Goal: Transaction & Acquisition: Subscribe to service/newsletter

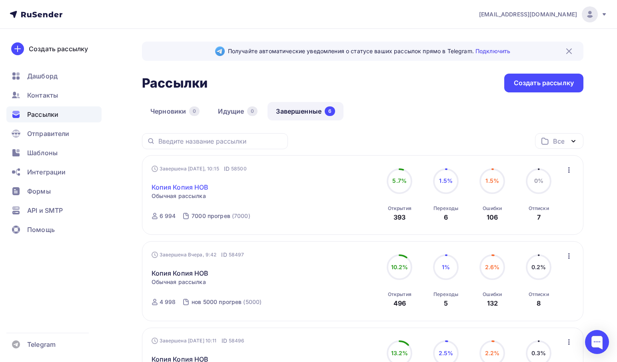
click at [184, 188] on link "Копия Копия НОВ" at bounding box center [180, 187] width 57 height 10
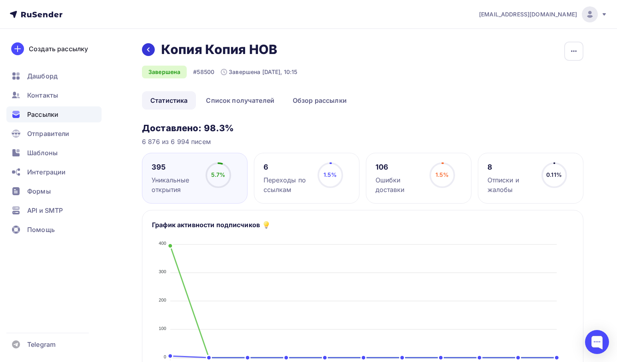
click at [148, 46] on icon at bounding box center [148, 49] width 6 height 6
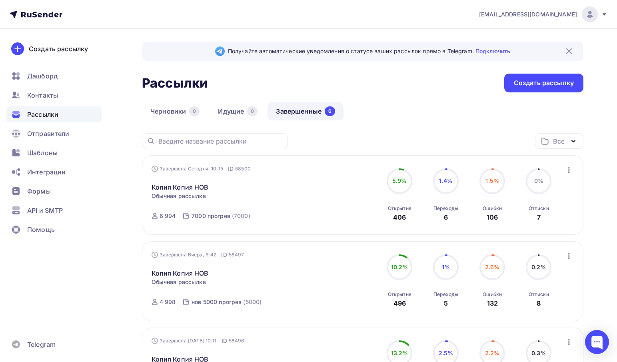
click at [405, 111] on div "Черновики 0 Идущие 0 Завершенные 6" at bounding box center [362, 117] width 441 height 31
click at [192, 187] on link "Копия Копия НОВ" at bounding box center [180, 187] width 57 height 10
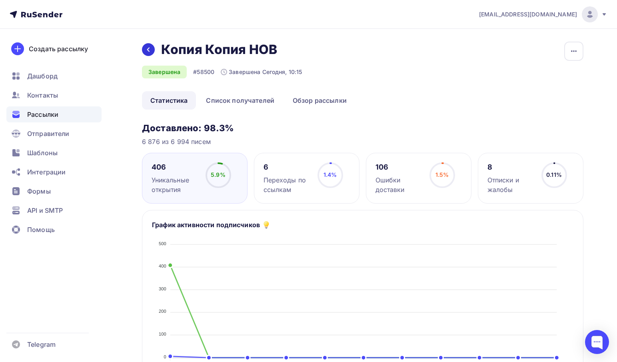
click at [144, 49] on div at bounding box center [148, 49] width 13 height 13
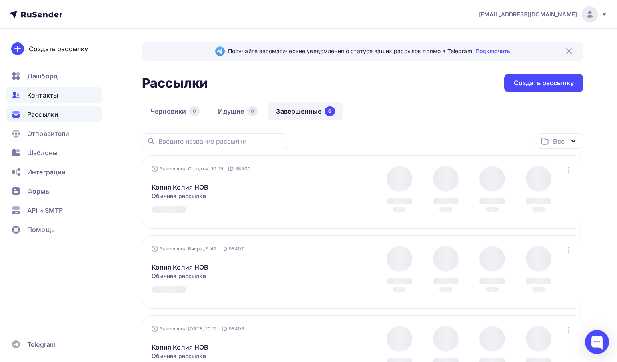
click at [61, 97] on div "Контакты" at bounding box center [53, 95] width 95 height 16
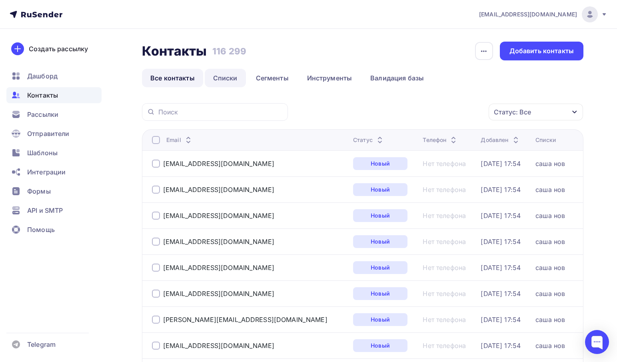
click at [218, 76] on link "Списки" at bounding box center [225, 78] width 41 height 18
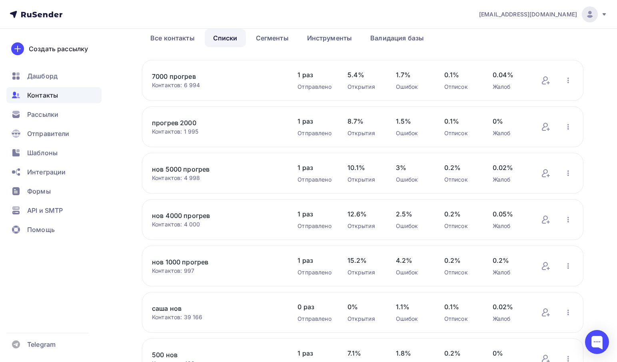
scroll to position [120, 0]
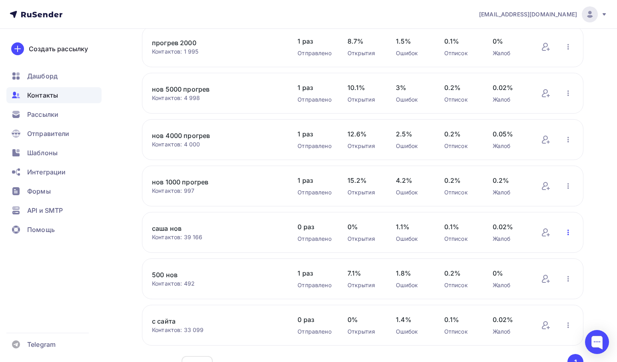
click at [568, 234] on icon "button" at bounding box center [568, 232] width 2 height 6
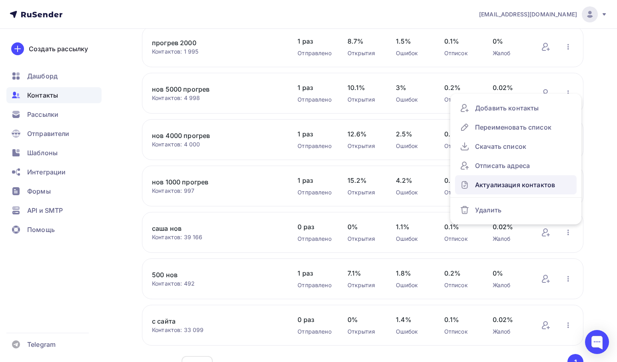
click at [534, 189] on div "Актуализация контактов" at bounding box center [516, 184] width 112 height 13
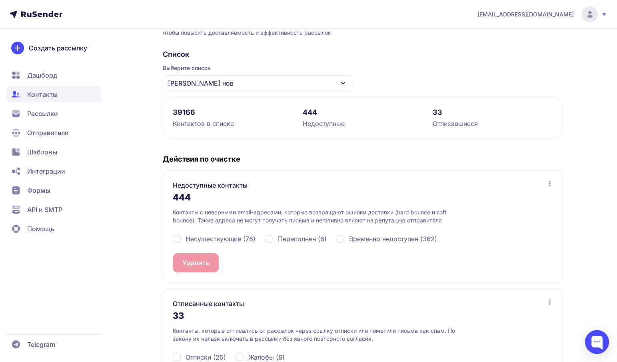
scroll to position [95, 0]
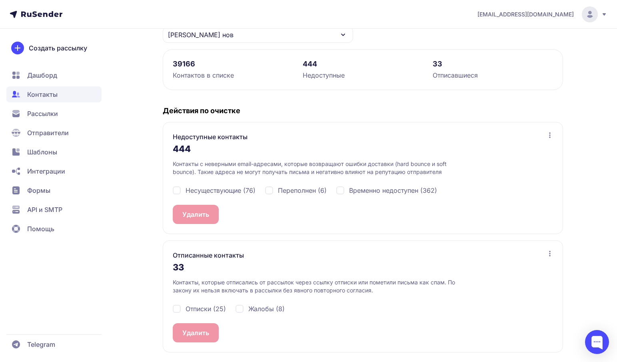
click at [341, 189] on div "Временно недоступен (362)" at bounding box center [386, 190] width 101 height 10
checkbox input "true"
click at [271, 189] on div "Переполнен (6)" at bounding box center [296, 190] width 62 height 10
checkbox input "true"
click at [175, 191] on div "Несуществующие (76)" at bounding box center [214, 190] width 83 height 10
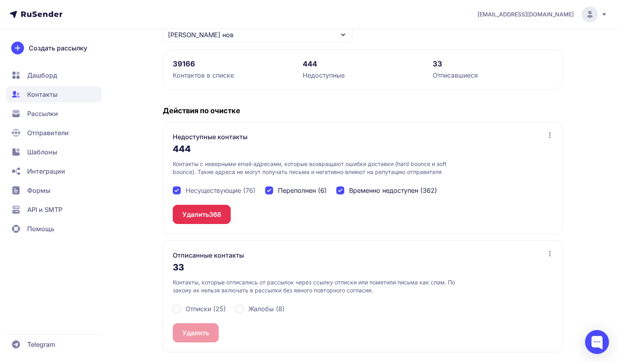
checkbox input "true"
click at [239, 309] on div "Жалобы (8)" at bounding box center [259, 309] width 49 height 10
checkbox input "true"
click at [174, 309] on div "Отписки (25)" at bounding box center [199, 309] width 53 height 10
checkbox input "true"
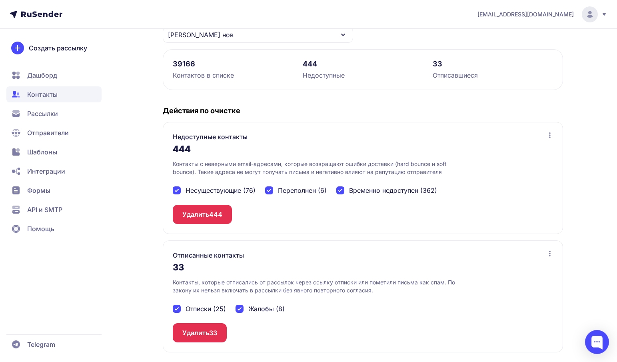
click at [341, 188] on div "Временно недоступен (362)" at bounding box center [386, 190] width 101 height 10
checkbox input "true"
click at [206, 218] on button "Удалить 444" at bounding box center [202, 214] width 59 height 19
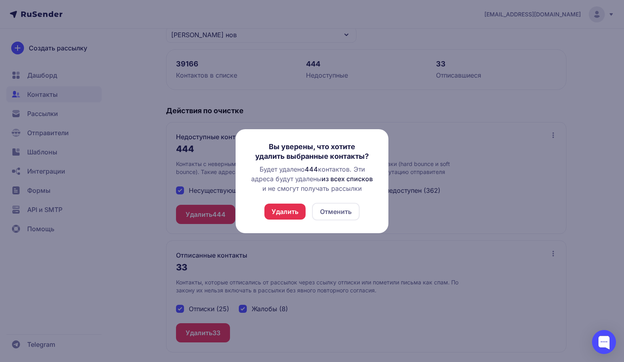
click at [300, 209] on button "Удалить" at bounding box center [284, 211] width 41 height 16
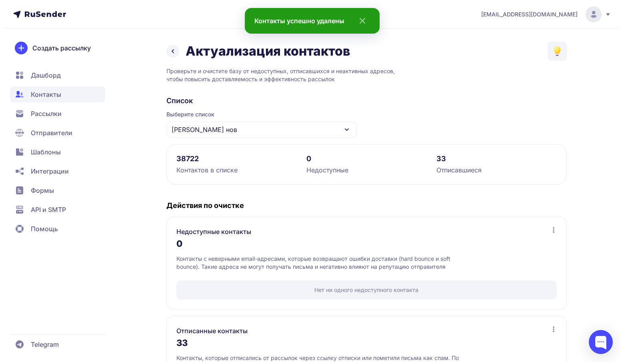
scroll to position [76, 0]
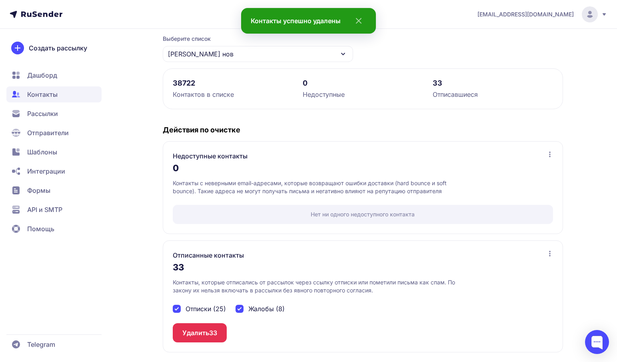
click at [215, 332] on span "33" at bounding box center [213, 333] width 8 height 10
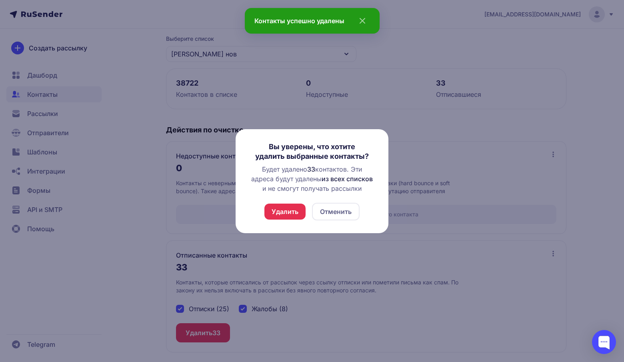
click at [297, 211] on button "Удалить" at bounding box center [284, 211] width 41 height 16
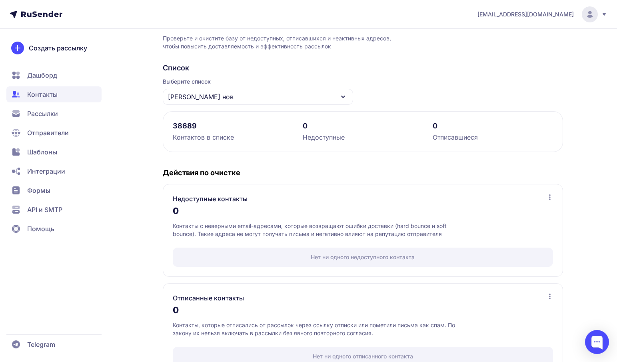
scroll to position [0, 0]
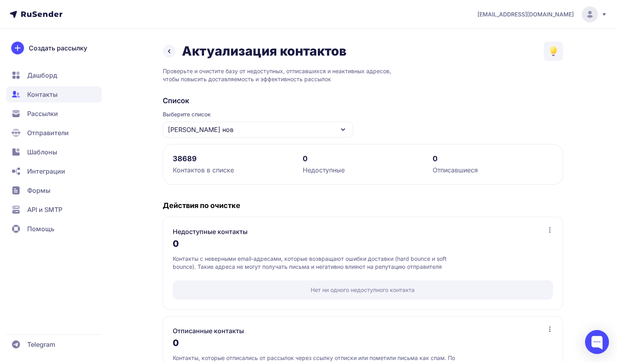
click at [176, 53] on div "Актуализация контактов" at bounding box center [255, 51] width 184 height 16
click at [171, 48] on icon at bounding box center [169, 51] width 10 height 10
click at [173, 47] on icon at bounding box center [169, 51] width 10 height 10
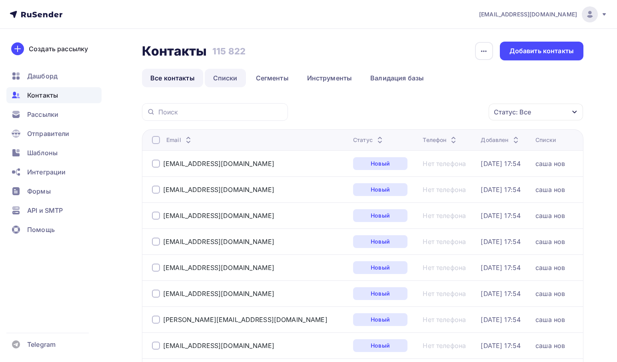
click at [226, 82] on link "Списки" at bounding box center [225, 78] width 41 height 18
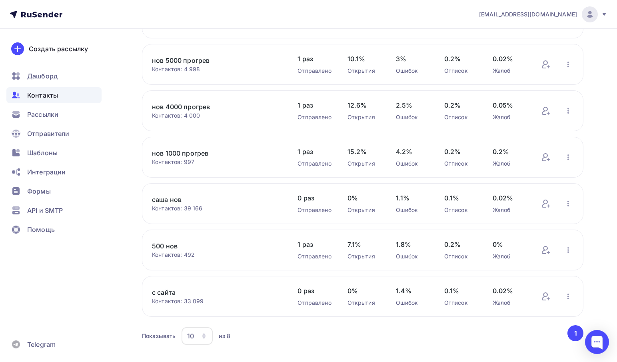
scroll to position [169, 0]
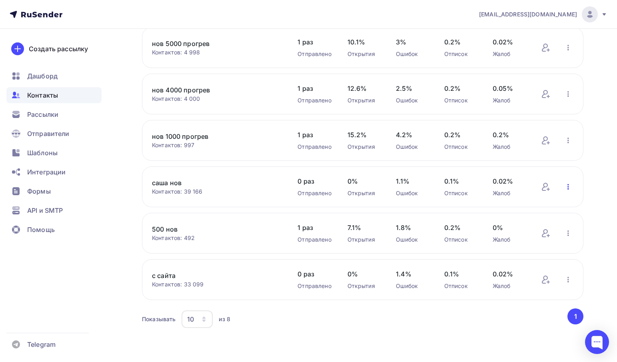
click at [568, 184] on icon "button" at bounding box center [568, 187] width 2 height 6
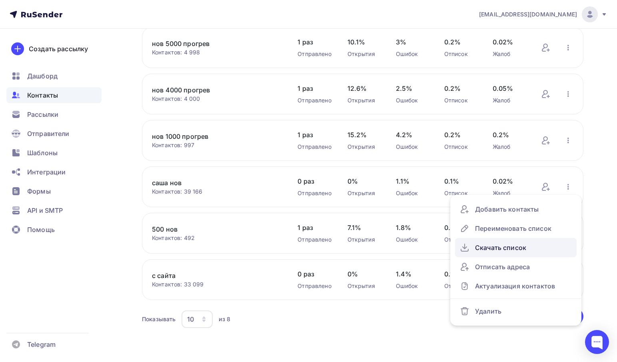
click at [536, 246] on div "Скачать список" at bounding box center [516, 247] width 112 height 13
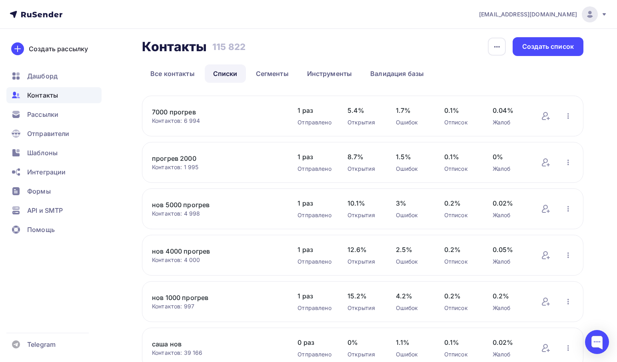
scroll to position [0, 0]
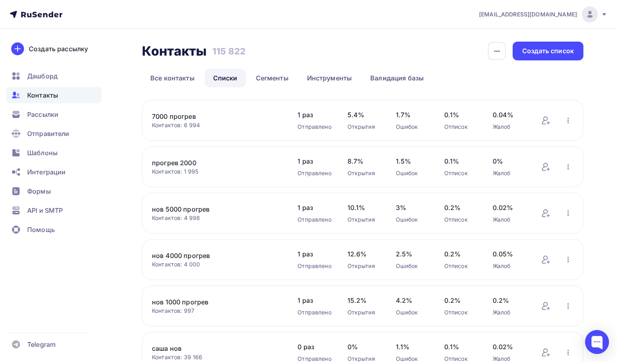
click at [69, 88] on div "Контакты" at bounding box center [53, 95] width 95 height 16
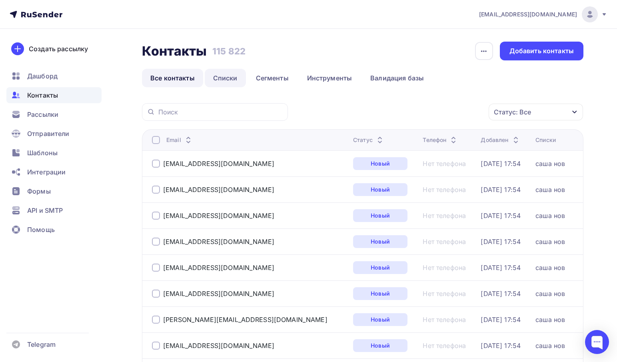
click at [219, 76] on link "Списки" at bounding box center [225, 78] width 41 height 18
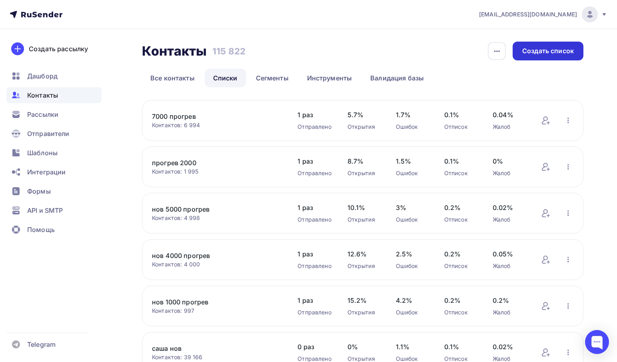
click at [545, 53] on div "Создать список" at bounding box center [548, 50] width 52 height 9
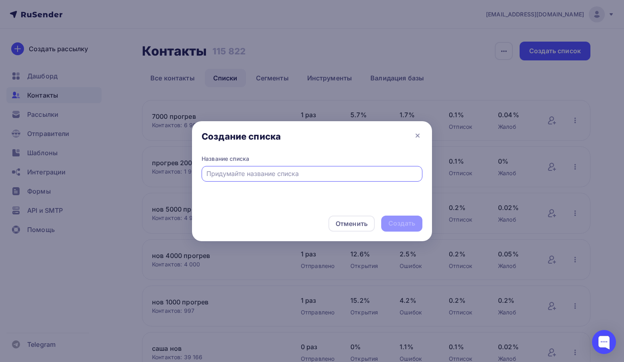
click at [242, 171] on input "text" at bounding box center [311, 174] width 211 height 10
type input "8500 прогрев"
click at [406, 217] on div "Создать" at bounding box center [401, 223] width 41 height 16
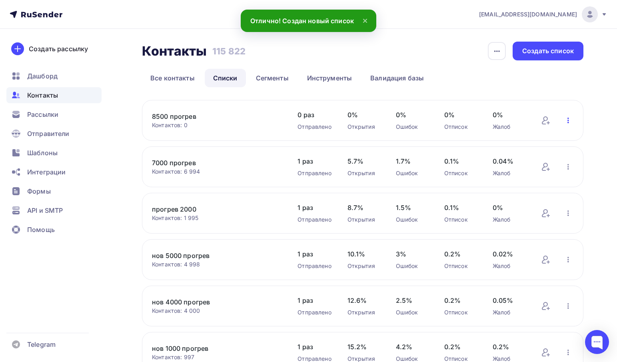
click at [570, 120] on icon "button" at bounding box center [568, 121] width 10 height 10
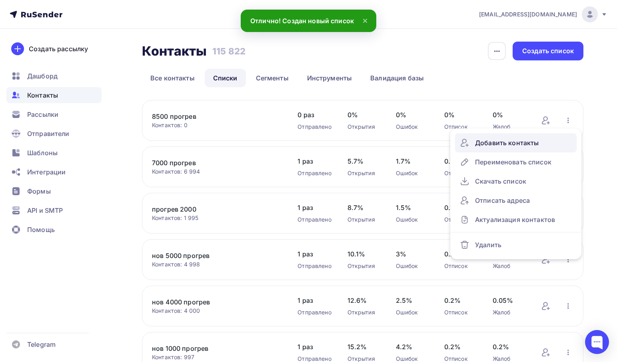
click at [500, 143] on div "Добавить контакты" at bounding box center [516, 142] width 112 height 13
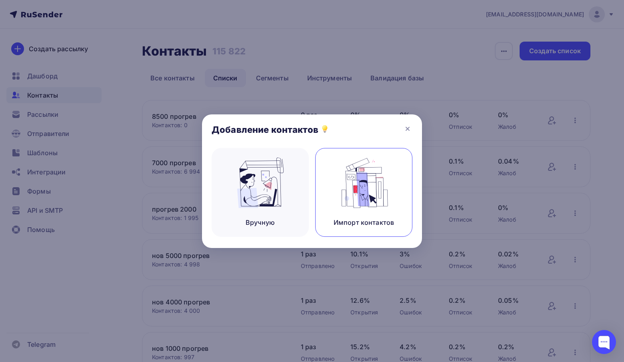
click at [365, 193] on img at bounding box center [364, 182] width 54 height 50
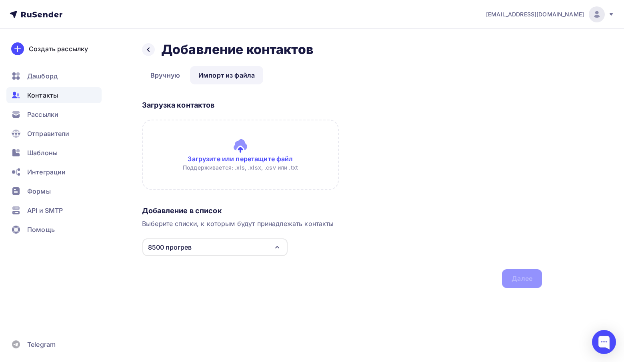
click at [235, 156] on input "file" at bounding box center [240, 155] width 197 height 70
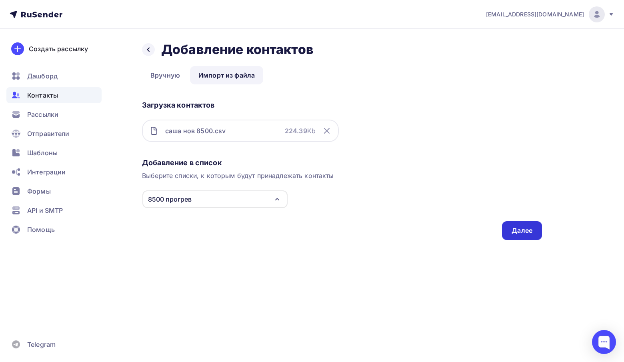
click at [518, 232] on div "Далее" at bounding box center [521, 230] width 21 height 9
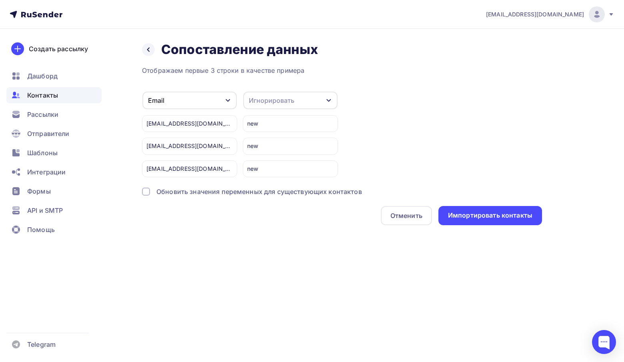
click at [162, 190] on div "Обновить значения переменных для существующих контактов" at bounding box center [258, 192] width 205 height 10
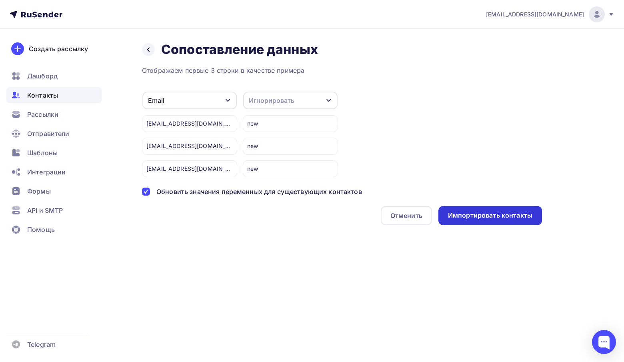
click at [485, 215] on div "Импортировать контакты" at bounding box center [490, 215] width 84 height 9
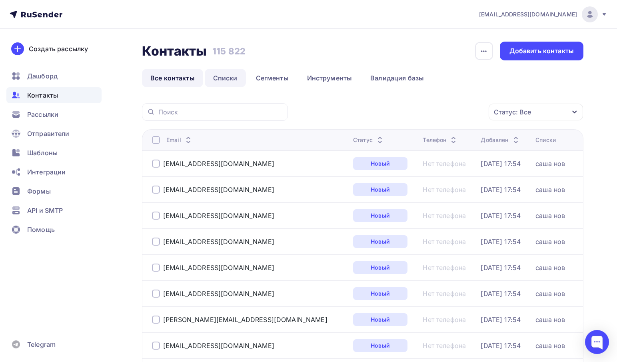
click at [217, 75] on link "Списки" at bounding box center [225, 78] width 41 height 18
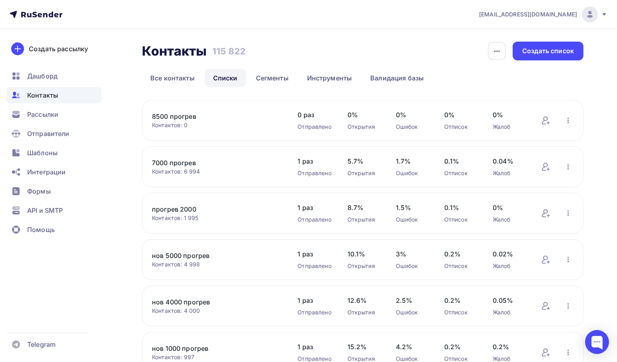
click at [283, 120] on div "8500 прогрев Контактов: 0 Добавить контакты Переименовать список Скачать список…" at bounding box center [362, 120] width 441 height 41
click at [182, 114] on link "8500 прогрев" at bounding box center [217, 117] width 130 height 10
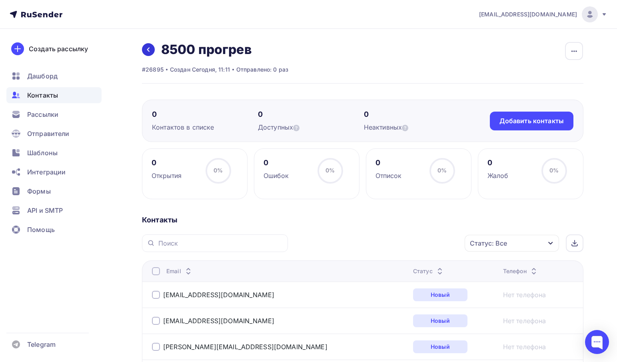
click at [148, 46] on link at bounding box center [148, 49] width 13 height 13
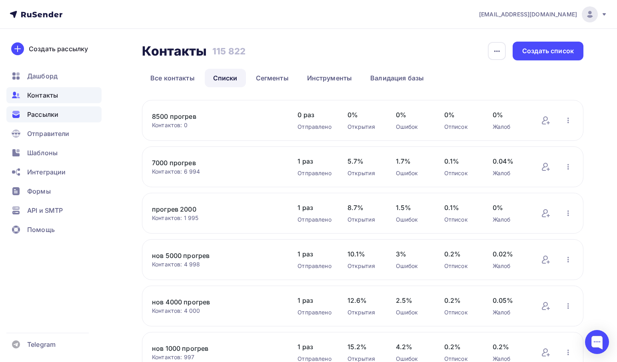
click at [28, 116] on span "Рассылки" at bounding box center [42, 115] width 31 height 10
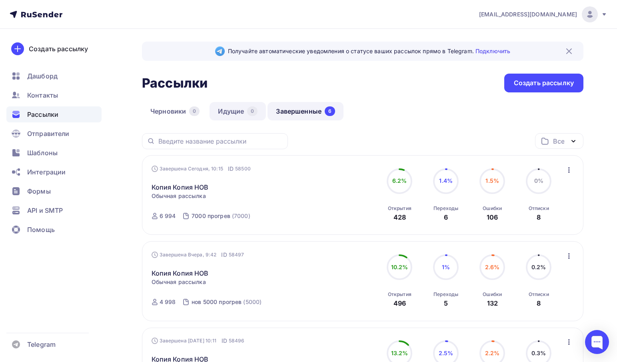
click at [236, 109] on link "Идущие 0" at bounding box center [237, 111] width 56 height 18
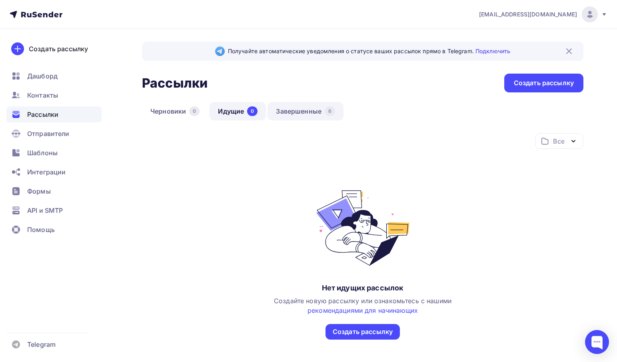
click at [297, 110] on link "Завершенные 6" at bounding box center [305, 111] width 76 height 18
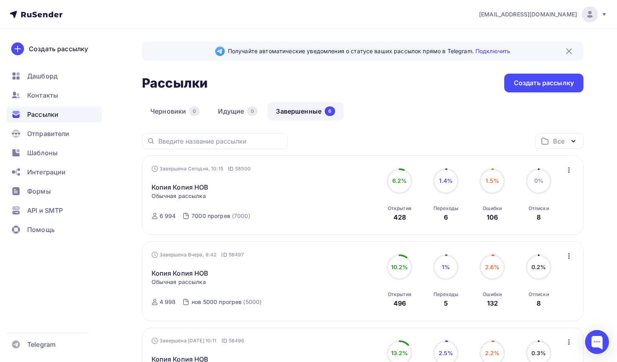
click at [572, 171] on icon "button" at bounding box center [569, 170] width 10 height 10
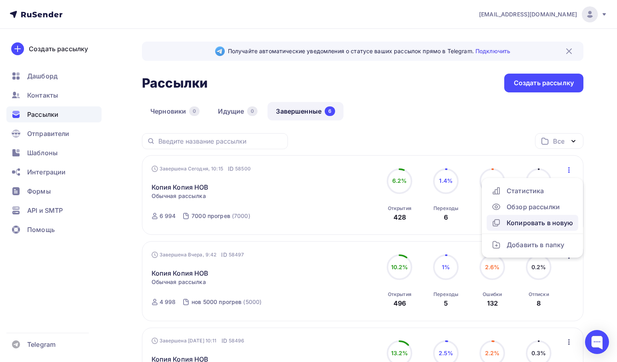
click at [548, 223] on div "Копировать в новую" at bounding box center [532, 223] width 82 height 10
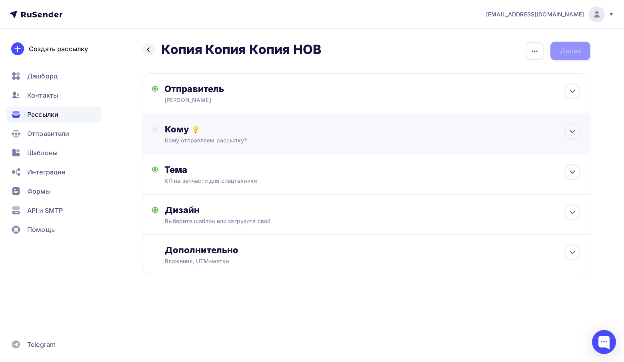
click at [248, 137] on div "Кому отправляем рассылку?" at bounding box center [352, 140] width 374 height 8
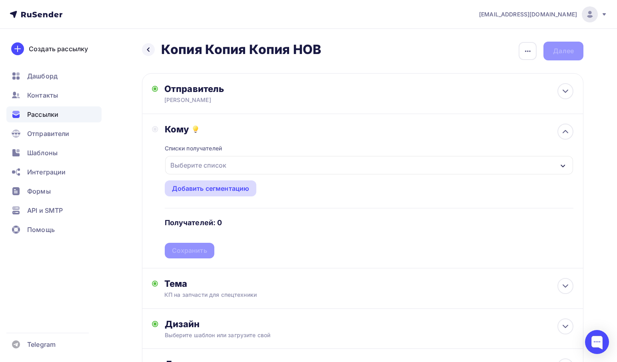
click at [222, 185] on div "Добавить сегментацию" at bounding box center [211, 188] width 78 height 10
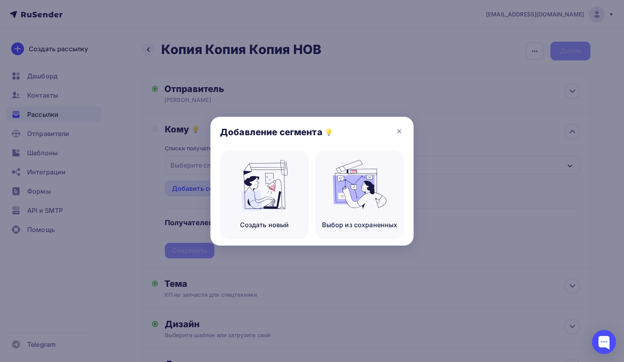
click at [403, 132] on icon at bounding box center [399, 131] width 10 height 10
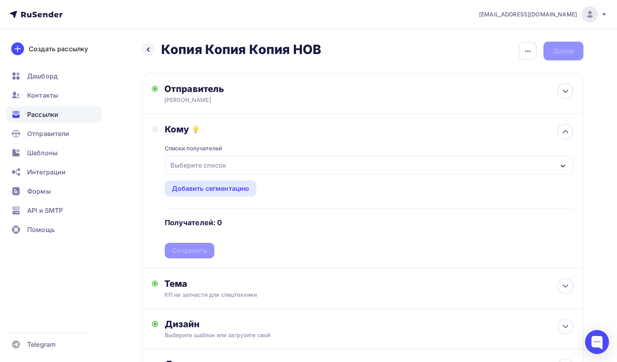
click at [191, 169] on div "Выберите список" at bounding box center [198, 165] width 62 height 14
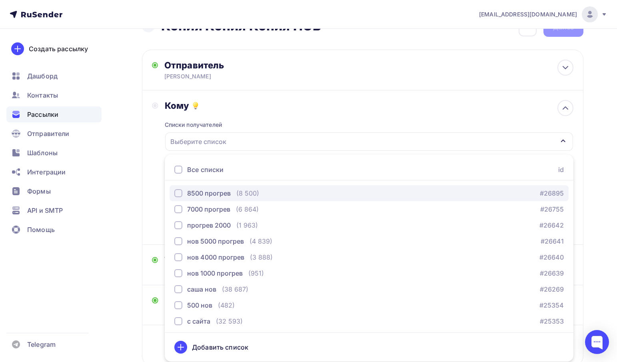
click at [191, 192] on div "8500 прогрев" at bounding box center [209, 193] width 44 height 10
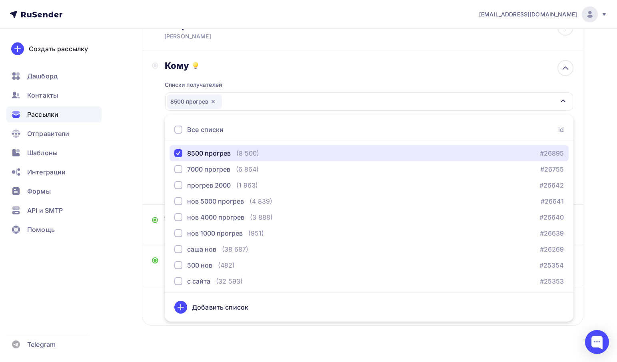
scroll to position [80, 0]
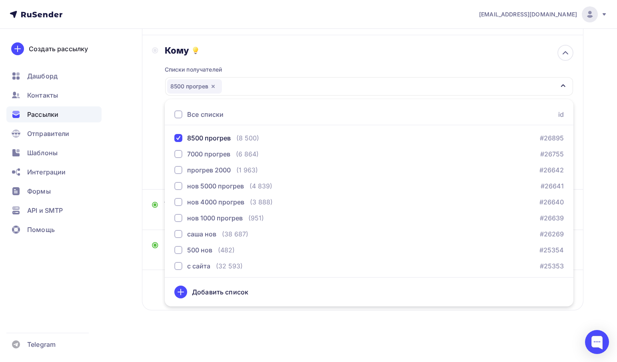
click at [266, 46] on div "Кому" at bounding box center [369, 50] width 409 height 11
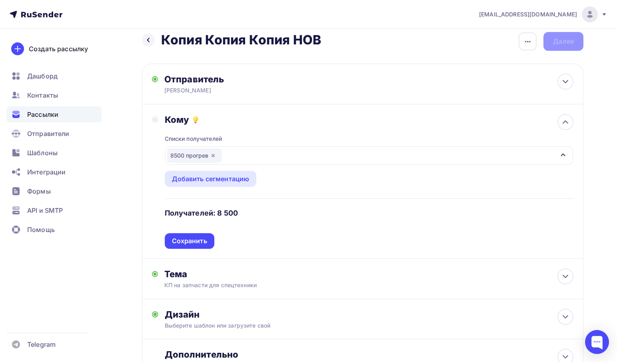
scroll to position [0, 0]
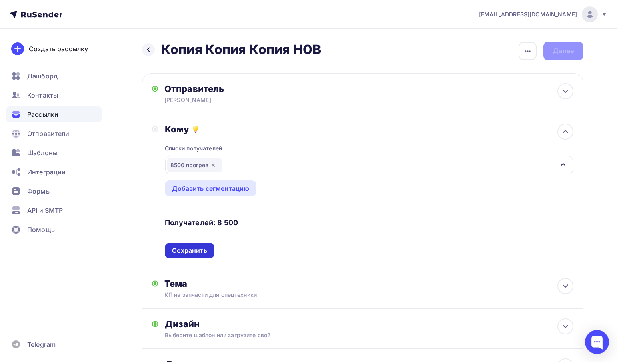
click at [195, 252] on div "Сохранить" at bounding box center [189, 250] width 35 height 9
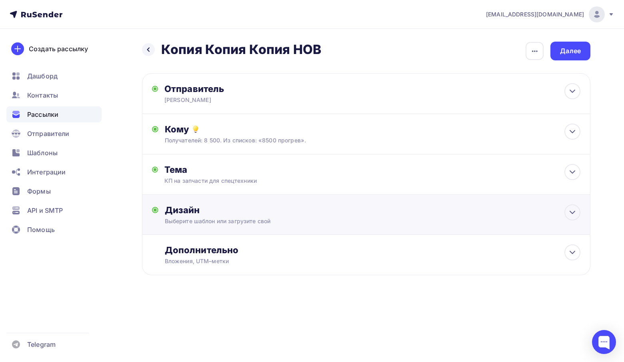
click at [197, 223] on div "Выберите шаблон или загрузите свой" at bounding box center [352, 221] width 374 height 8
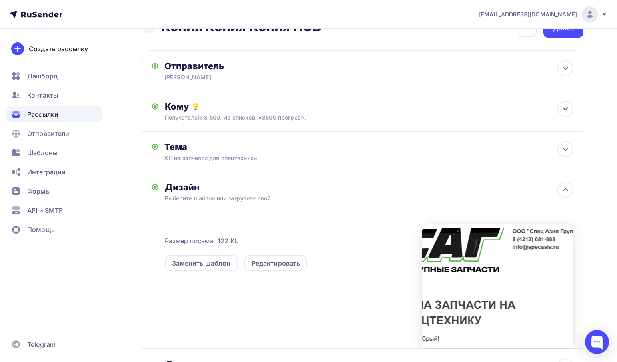
scroll to position [23, 0]
click at [267, 265] on div "Редактировать" at bounding box center [275, 263] width 49 height 10
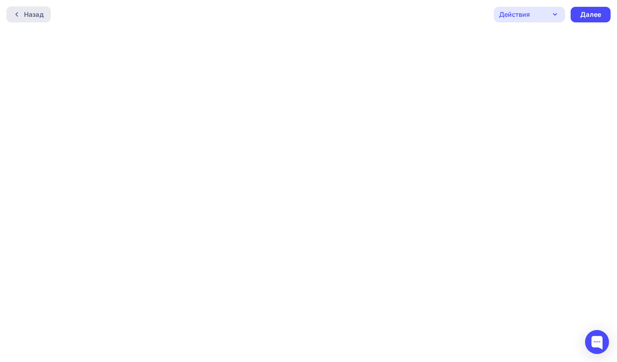
click at [29, 15] on div "Назад" at bounding box center [34, 15] width 20 height 10
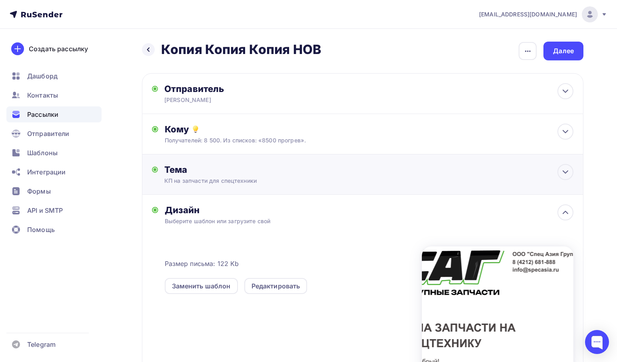
scroll to position [80, 0]
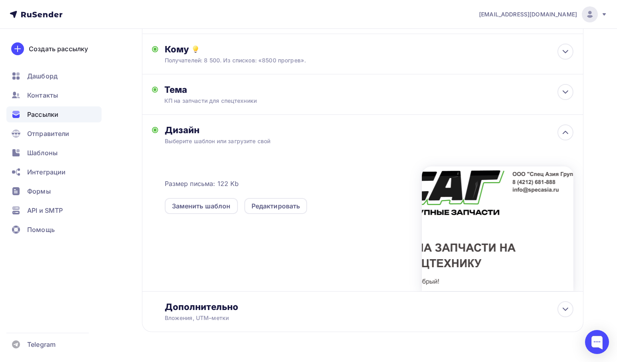
click at [496, 207] on div at bounding box center [498, 228] width 152 height 125
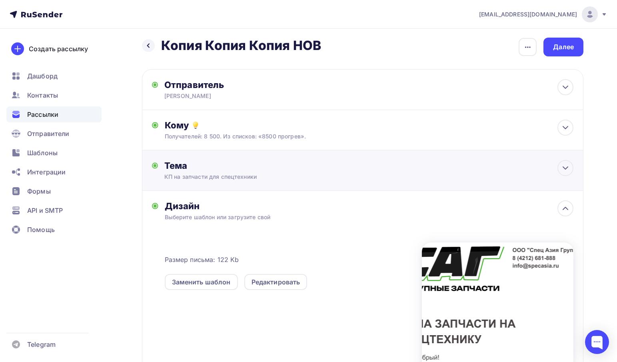
scroll to position [0, 0]
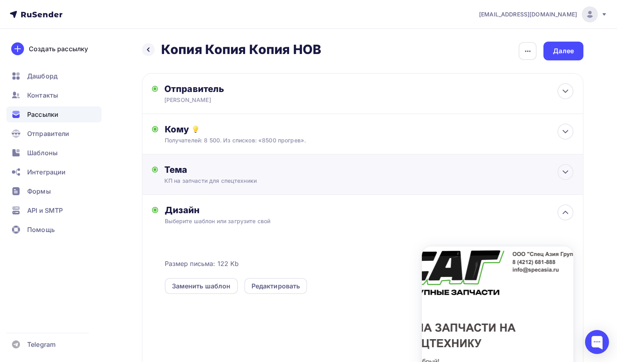
click at [352, 181] on div "Тема КП на запчасти для спецтехники Тема * КП на запчасти для спецтехники Реком…" at bounding box center [362, 174] width 441 height 40
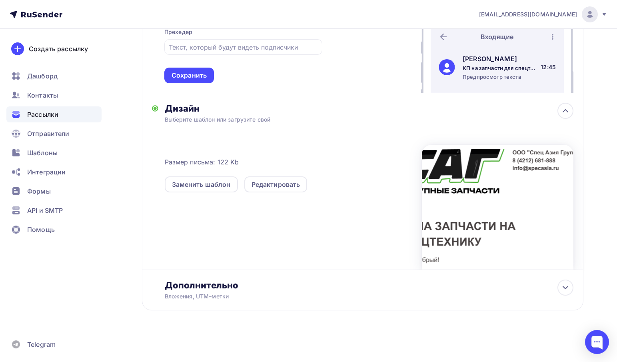
scroll to position [126, 0]
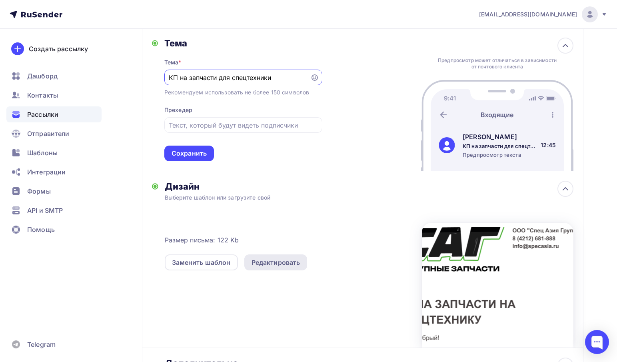
click at [277, 263] on div "Редактировать" at bounding box center [275, 262] width 49 height 10
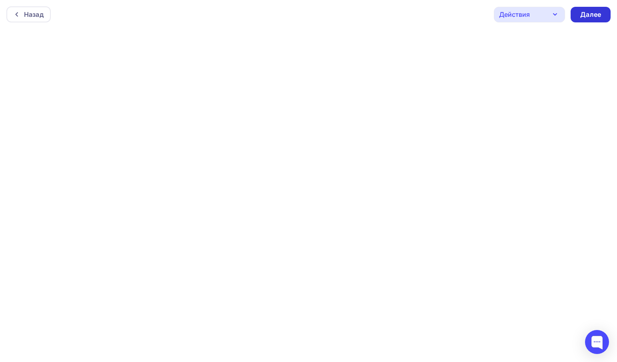
click at [592, 13] on div "Далее" at bounding box center [590, 14] width 21 height 9
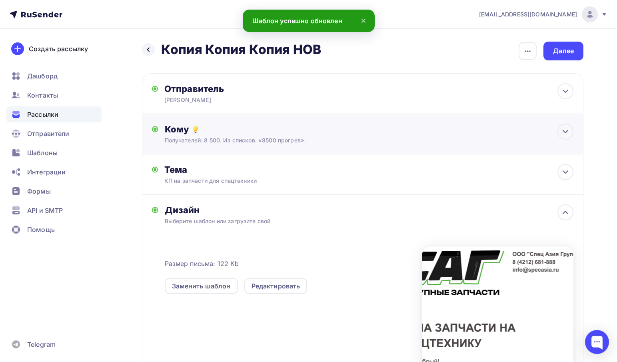
click at [367, 138] on div "Получателей: 8 500. Из списков: «8500 прогрев»." at bounding box center [349, 140] width 368 height 8
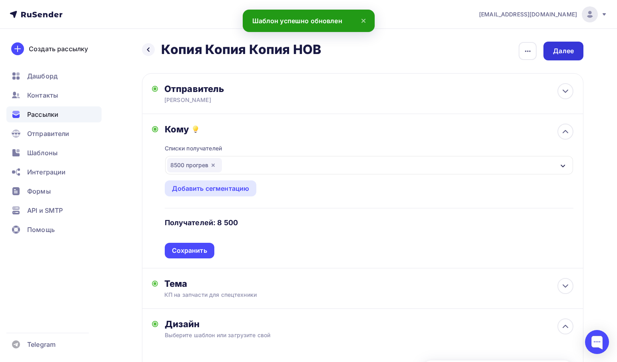
click at [573, 54] on div "Далее" at bounding box center [563, 50] width 21 height 9
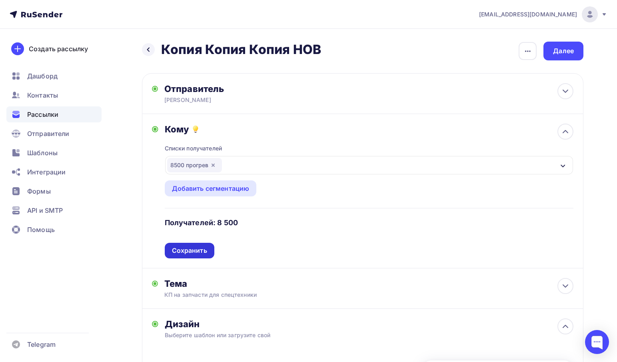
click at [179, 245] on div "Сохранить" at bounding box center [190, 251] width 50 height 16
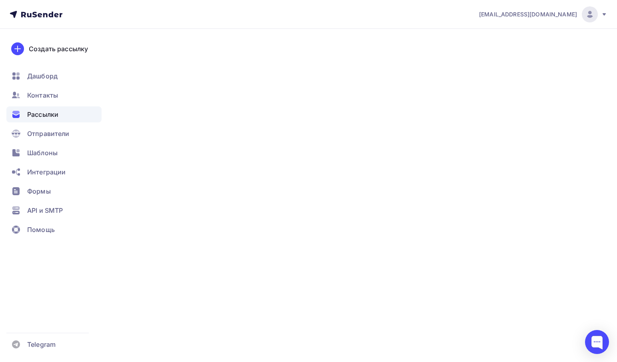
click at [573, 51] on div "Далее" at bounding box center [563, 50] width 21 height 9
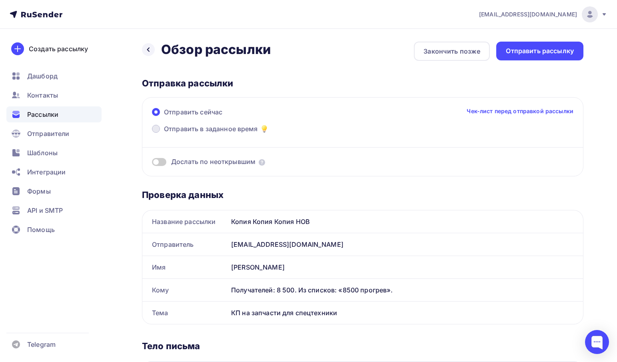
click at [234, 128] on span "Отправить в заданное время" at bounding box center [211, 129] width 94 height 10
click at [164, 134] on input "Отправить в заданное время" at bounding box center [164, 134] width 0 height 0
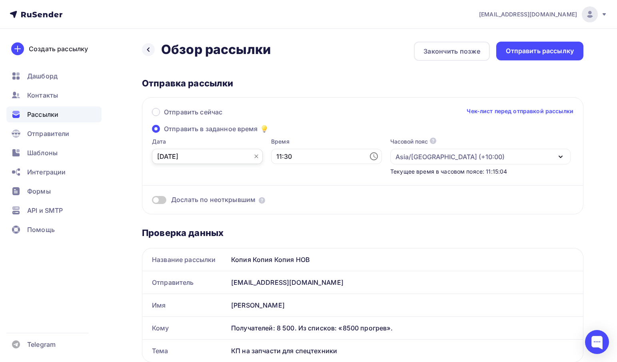
click at [190, 156] on input "[DATE]" at bounding box center [207, 156] width 111 height 15
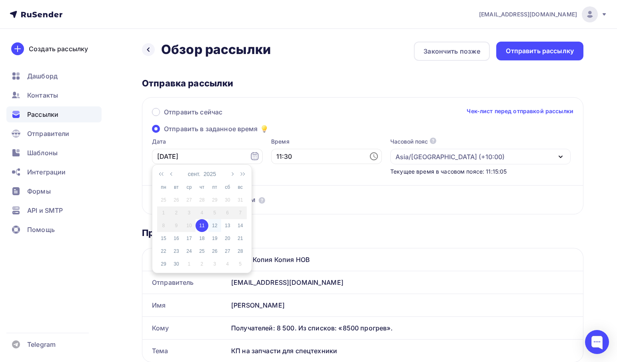
click at [212, 224] on div "12" at bounding box center [214, 225] width 13 height 7
type input "[DATE]"
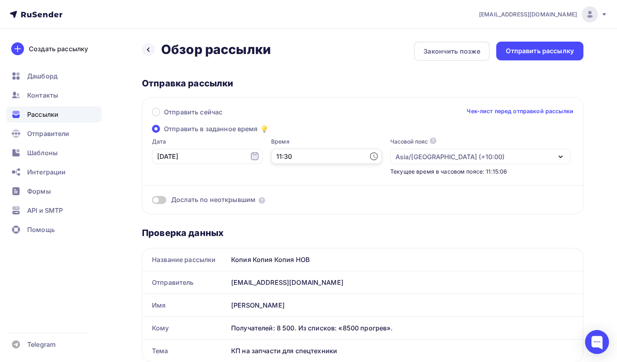
click at [299, 153] on input "11:30" at bounding box center [326, 156] width 111 height 15
click at [285, 199] on li "10" at bounding box center [284, 198] width 42 height 13
click at [364, 112] on div "Отправить сейчас Чек-лист перед отправкой рассылки" at bounding box center [362, 115] width 421 height 17
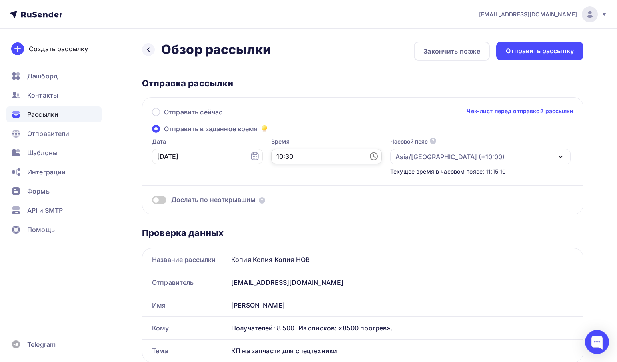
click at [295, 159] on input "10:30" at bounding box center [326, 156] width 111 height 15
click at [328, 169] on li "00" at bounding box center [328, 171] width 42 height 13
type input "10:00"
click at [329, 125] on div "Отправить сейчас Чек-лист перед отправкой рассылки Отправить в заданное время Д…" at bounding box center [362, 155] width 441 height 117
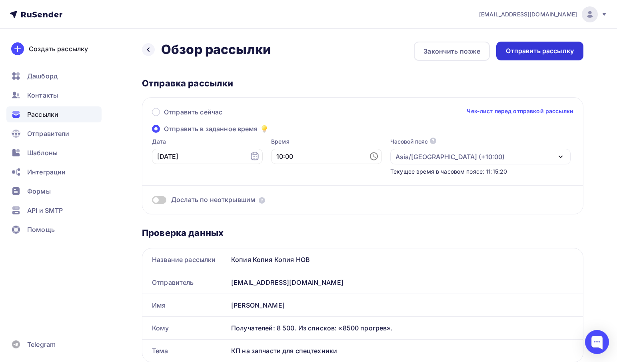
click at [525, 51] on div "Отправить рассылку" at bounding box center [540, 50] width 68 height 9
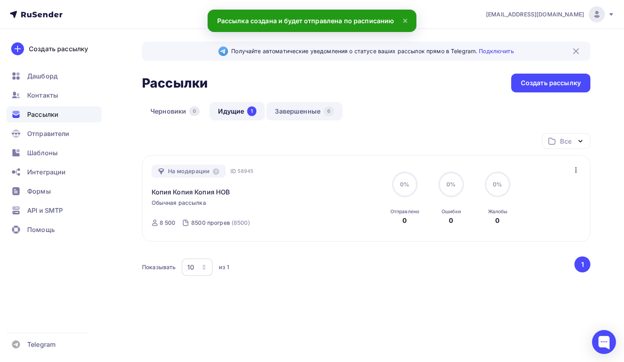
click at [291, 106] on link "Завершенные 6" at bounding box center [304, 111] width 76 height 18
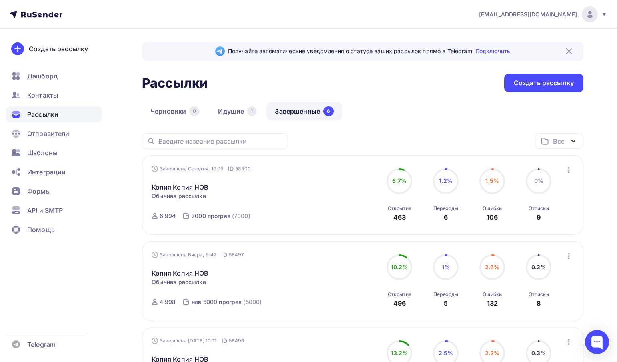
click at [405, 184] on span "6.7%" at bounding box center [399, 180] width 14 height 7
click at [449, 175] on circle at bounding box center [446, 181] width 24 height 24
click at [490, 180] on span "1.5%" at bounding box center [492, 180] width 14 height 7
click at [564, 187] on div "Завершена Сегодня, 10:15 ID 58500 Копия Копия НОВ Статистика Обзор рассылки Коп…" at bounding box center [363, 195] width 423 height 61
click at [296, 210] on div "Завершена Сегодня, 10:15 ID 58500 Копия Копия НОВ Статистика Обзор рассылки Коп…" at bounding box center [243, 195] width 182 height 61
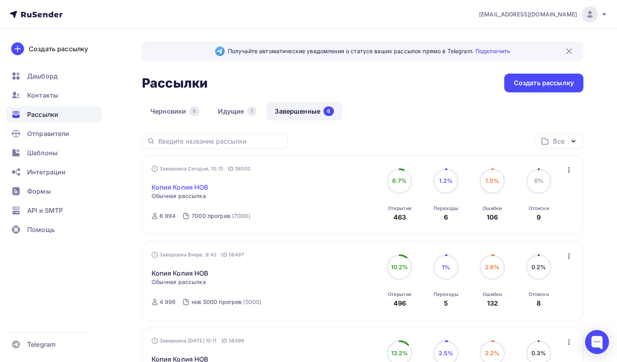
click at [194, 187] on link "Копия Копия НОВ" at bounding box center [180, 187] width 57 height 10
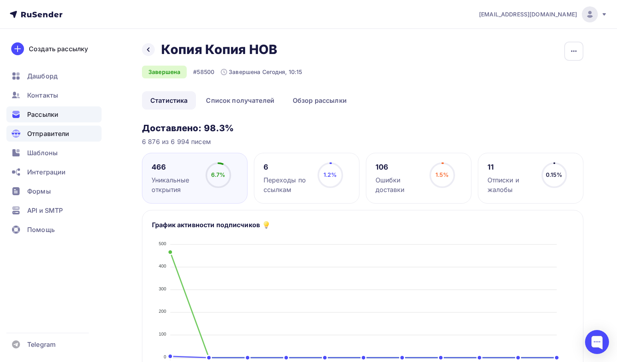
click at [40, 136] on span "Отправители" at bounding box center [48, 134] width 42 height 10
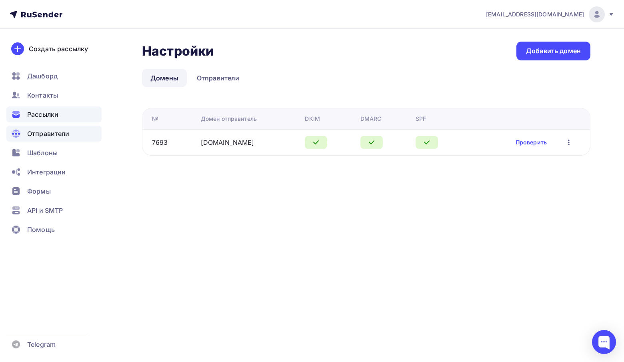
click at [40, 118] on span "Рассылки" at bounding box center [42, 115] width 31 height 10
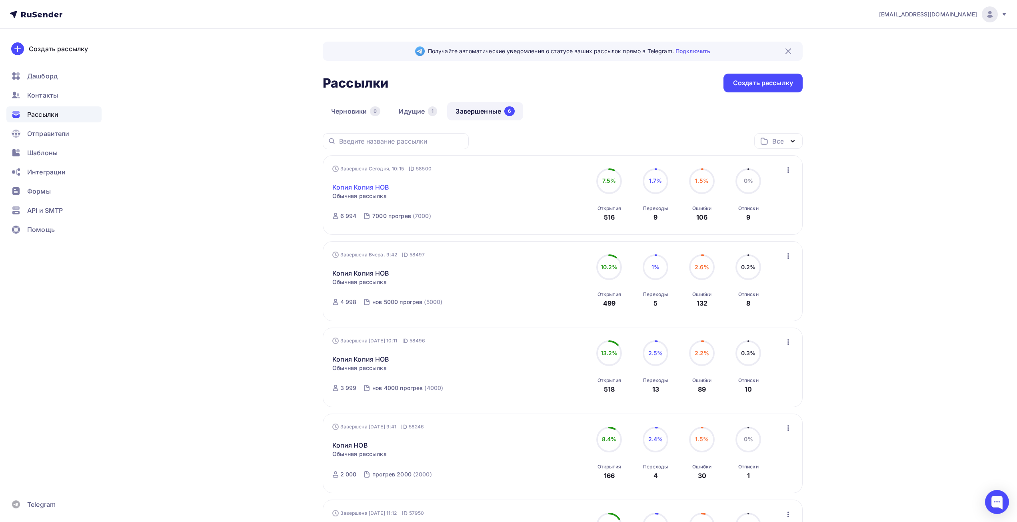
click at [373, 189] on link "Копия Копия НОВ" at bounding box center [360, 187] width 57 height 10
